Goal: Check status

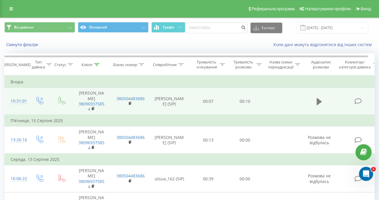
click at [317, 99] on icon at bounding box center [318, 101] width 5 height 7
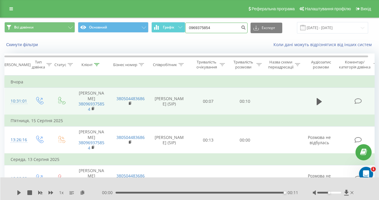
drag, startPoint x: 202, startPoint y: 30, endPoint x: 190, endPoint y: 33, distance: 12.3
click at [190, 33] on div "0969375854 Експорт .csv .xls .xlsx [DATE] - [DATE]" at bounding box center [276, 27] width 183 height 11
drag, startPoint x: 222, startPoint y: 31, endPoint x: 186, endPoint y: 31, distance: 35.3
click at [186, 31] on div "Всі дзвінки Основний Графік 0969375854 Експорт .csv .xls .xlsx [DATE] - [DATE]" at bounding box center [189, 27] width 370 height 11
paste input "681646052"
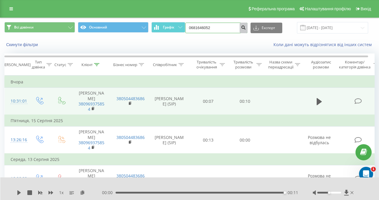
type input "0681646052"
click at [243, 26] on button "submit" at bounding box center [243, 28] width 8 height 11
